Goal: Check status

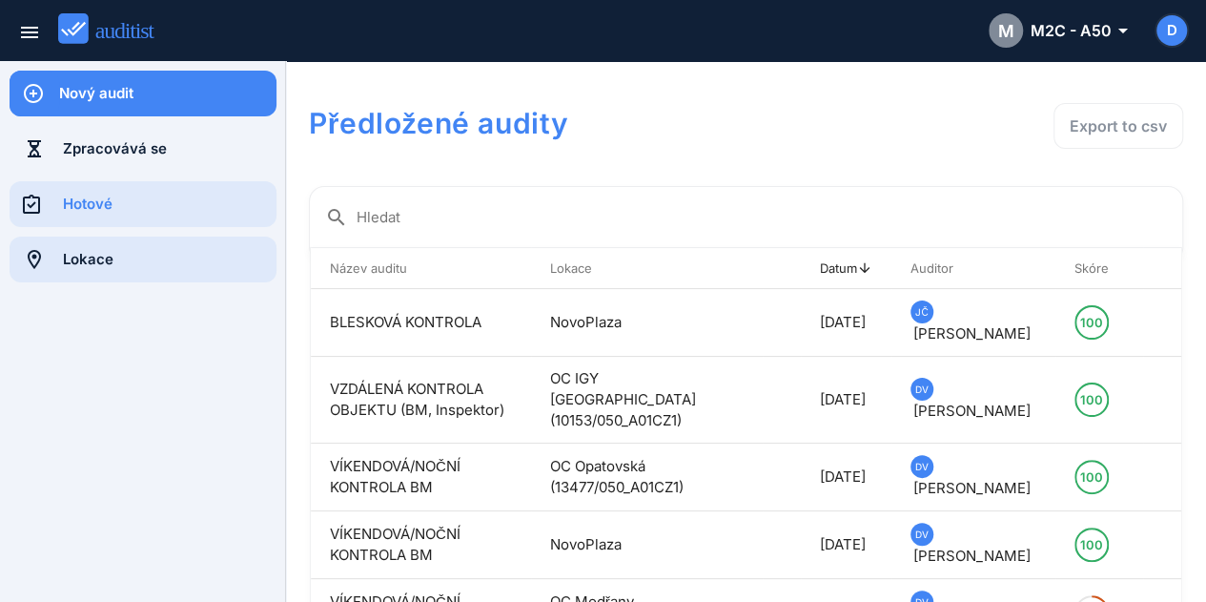
click at [48, 245] on div at bounding box center [36, 259] width 53 height 46
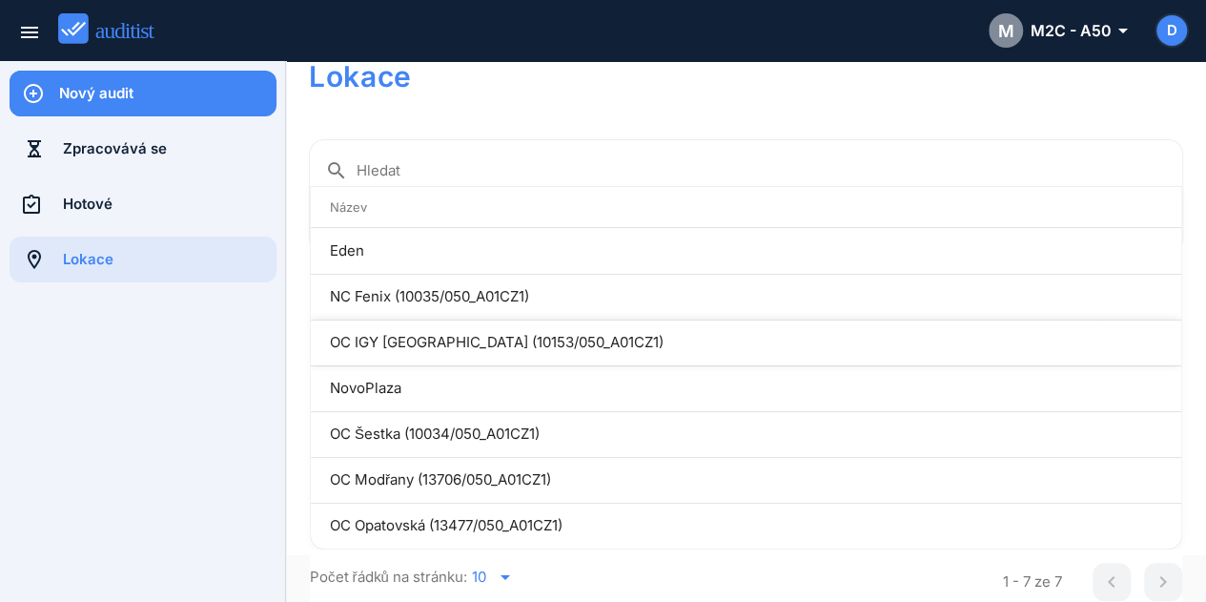
scroll to position [48, 0]
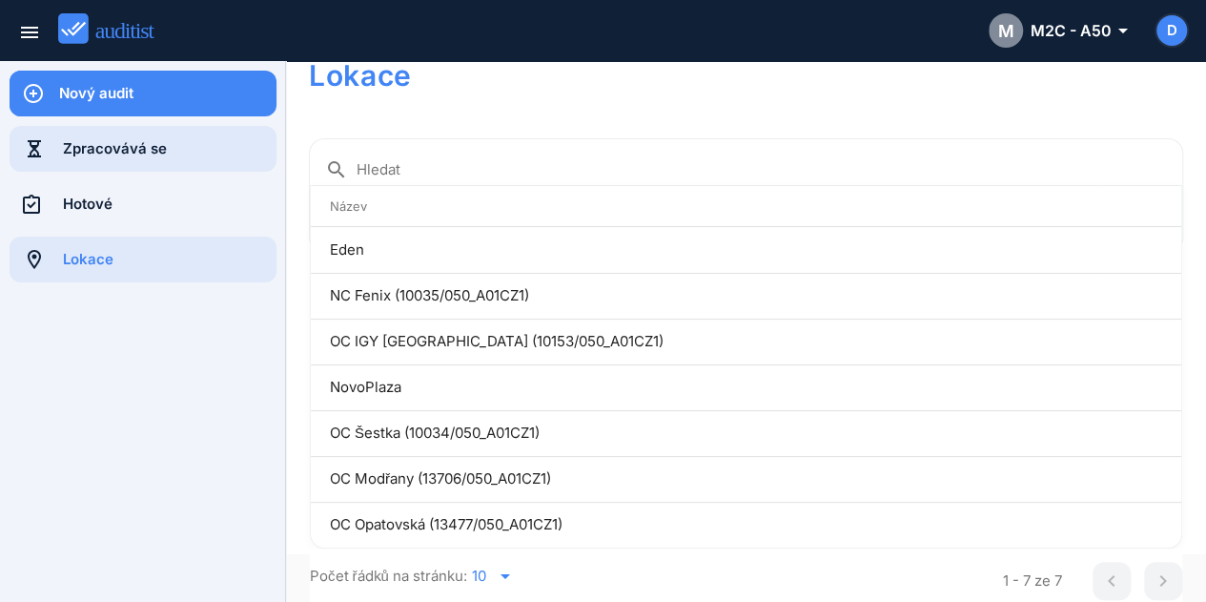
click at [110, 148] on div "Zpracovává se" at bounding box center [170, 148] width 214 height 21
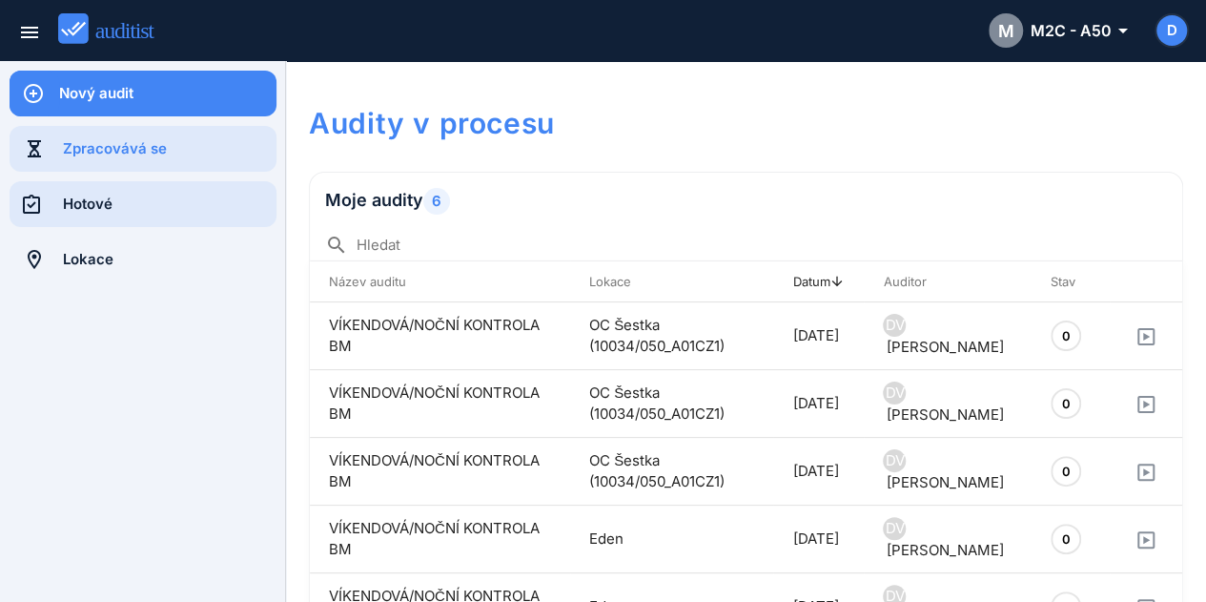
click at [107, 198] on div "Hotové" at bounding box center [170, 204] width 214 height 21
